Goal: Browse casually

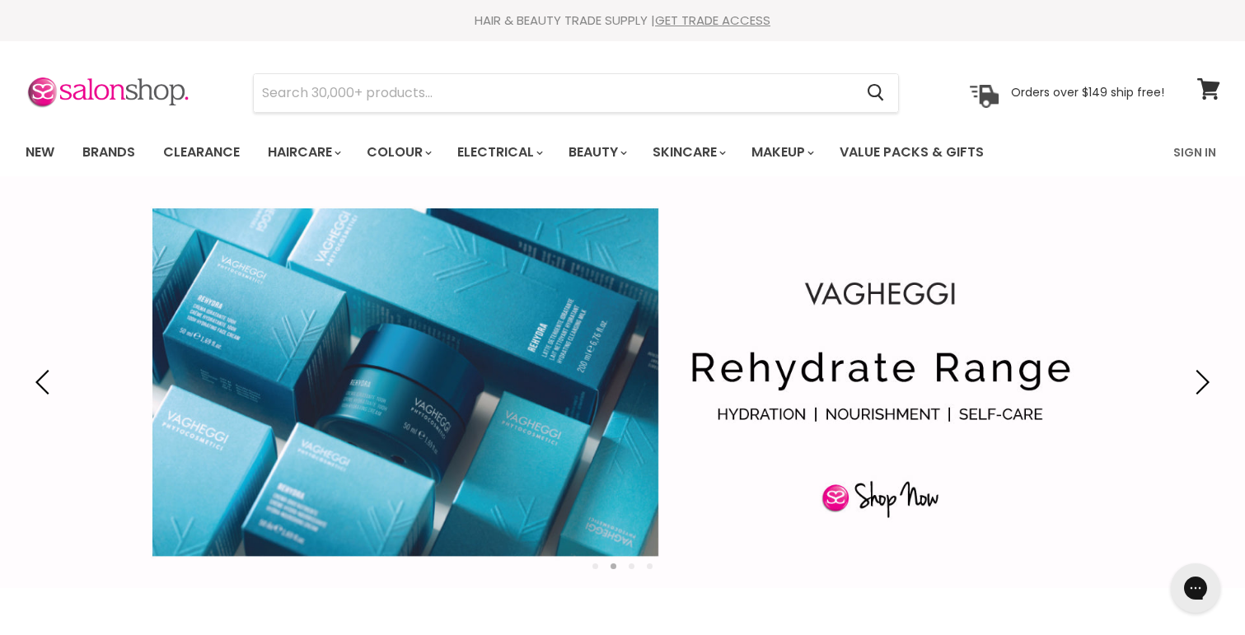
click at [630, 566] on li "Page dot 3" at bounding box center [632, 567] width 6 height 6
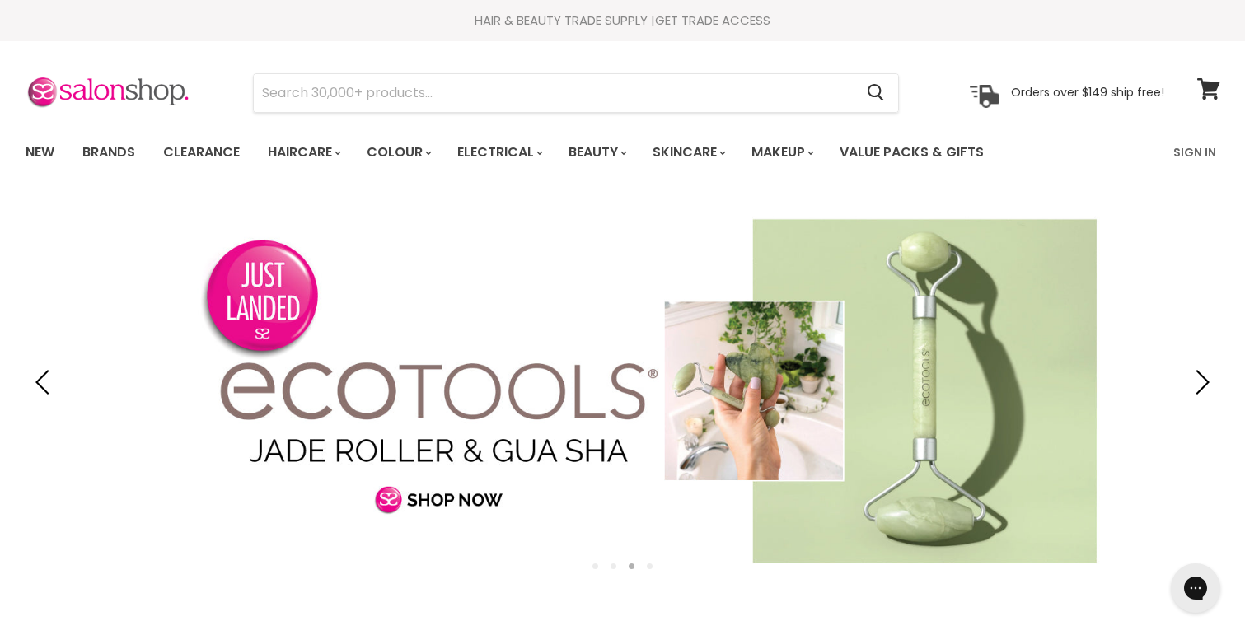
click at [649, 565] on li "Page dot 4" at bounding box center [650, 567] width 6 height 6
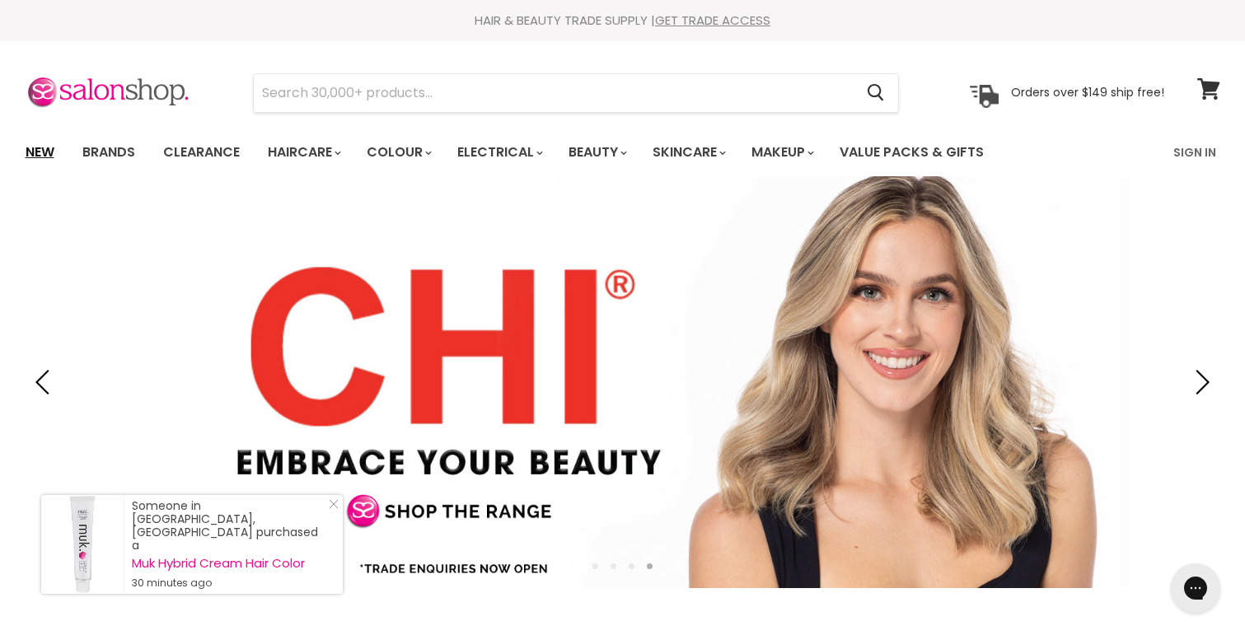
click at [47, 147] on link "New" at bounding box center [40, 152] width 54 height 35
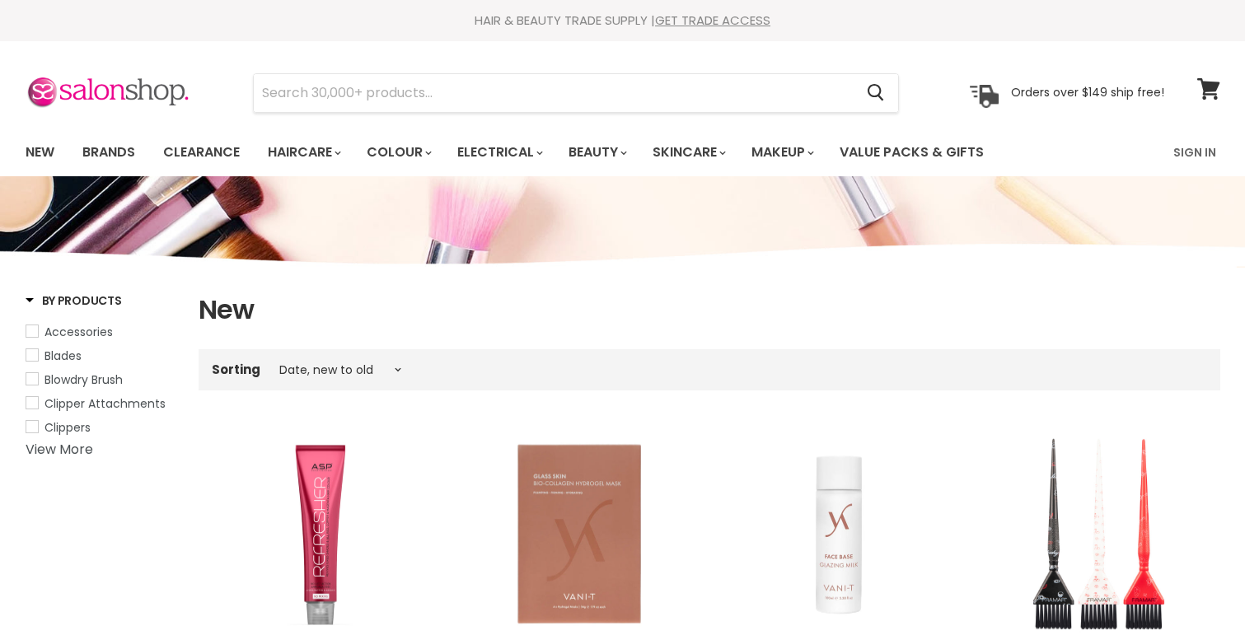
select select "created-descending"
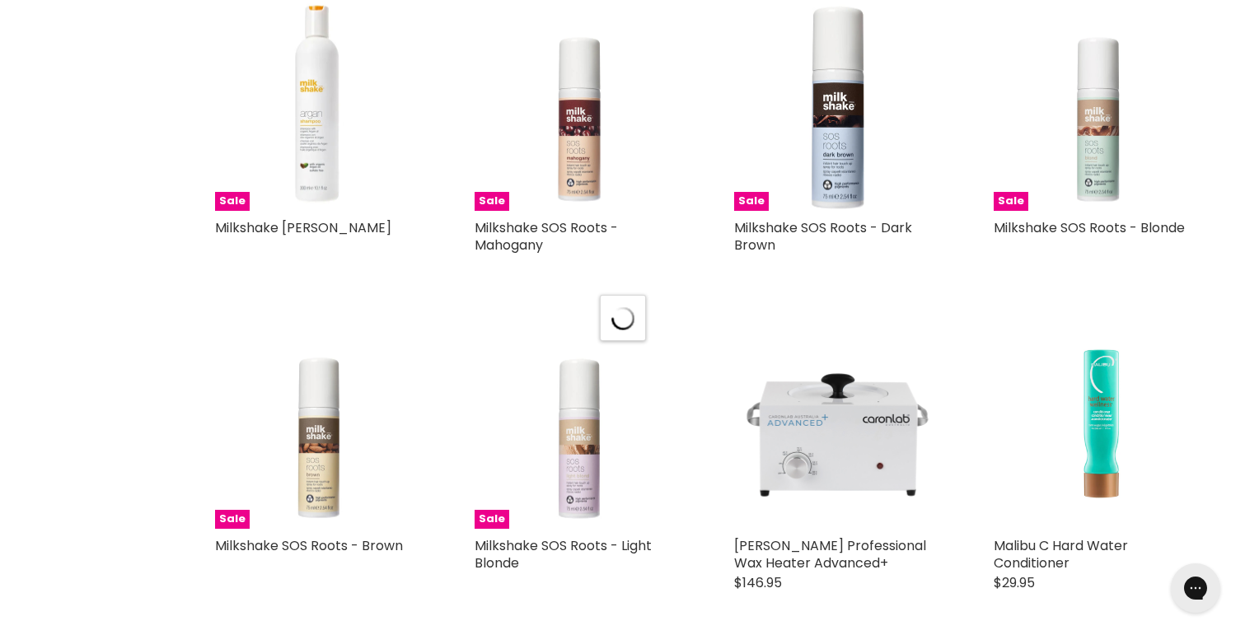
select select "created-descending"
